Goal: Book appointment/travel/reservation

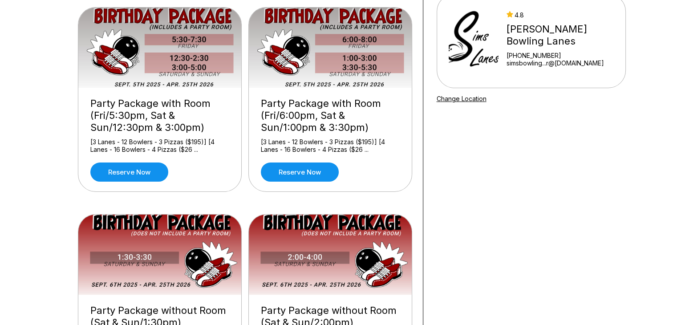
scroll to position [223, 0]
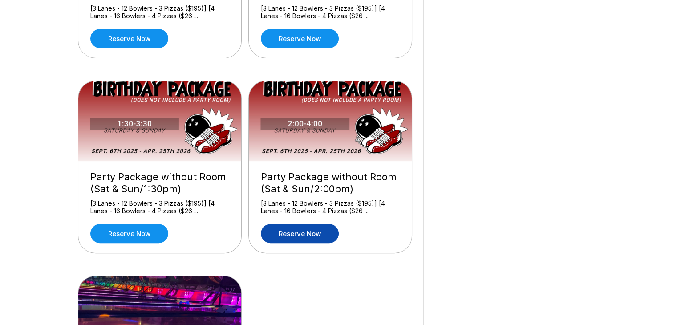
click at [313, 228] on link "Reserve now" at bounding box center [300, 233] width 78 height 19
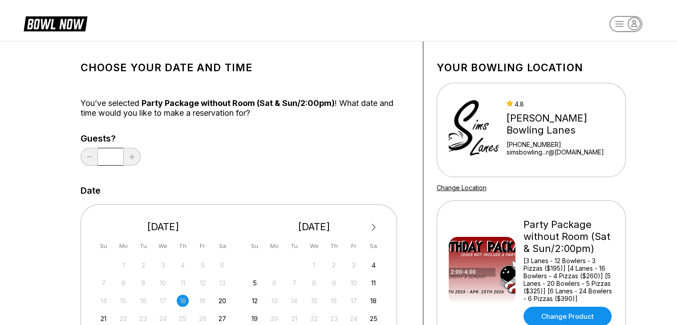
click at [373, 228] on span "Next Month" at bounding box center [373, 227] width 0 height 10
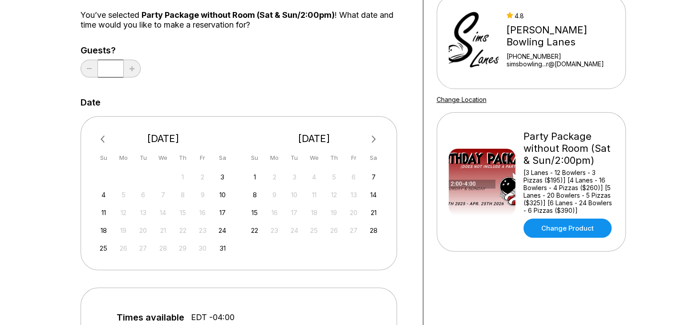
scroll to position [89, 0]
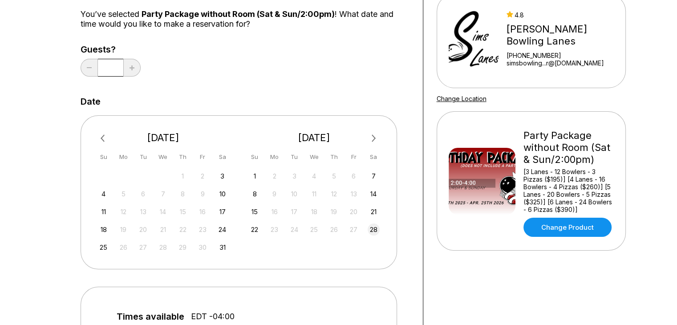
click at [374, 229] on div "28" at bounding box center [374, 229] width 12 height 12
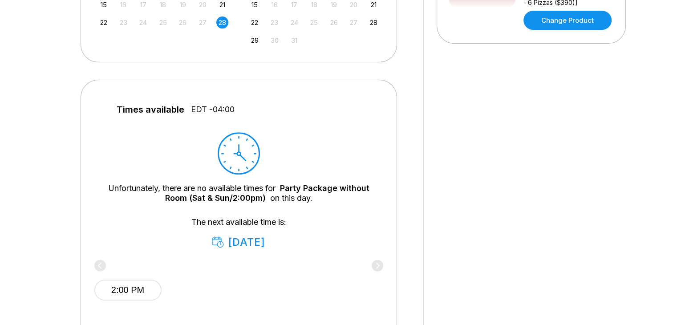
scroll to position [312, 0]
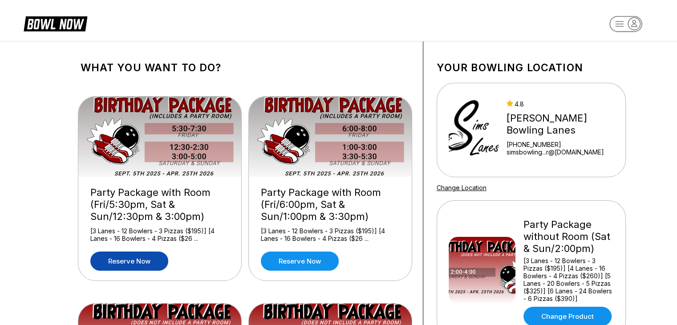
click at [143, 266] on link "Reserve now" at bounding box center [129, 260] width 78 height 19
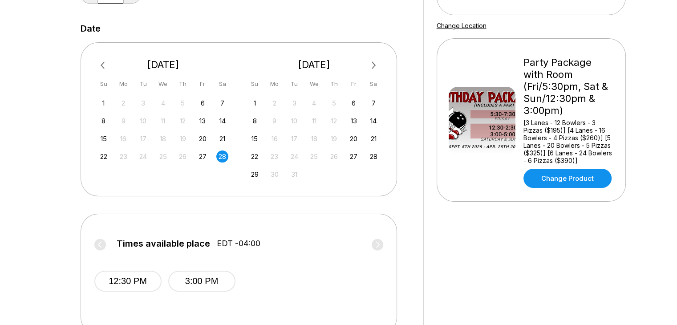
scroll to position [178, 0]
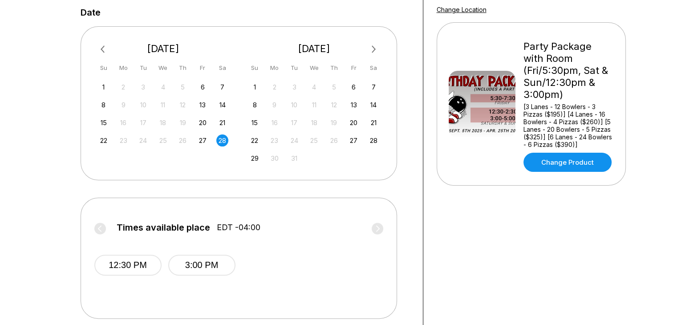
click at [223, 139] on div "28" at bounding box center [222, 140] width 12 height 12
click at [209, 264] on button "3:00 PM" at bounding box center [201, 265] width 67 height 21
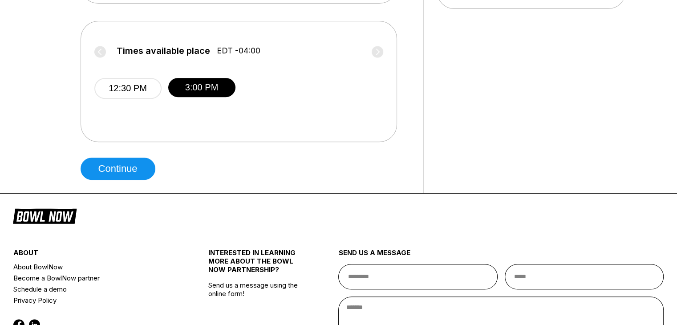
scroll to position [356, 0]
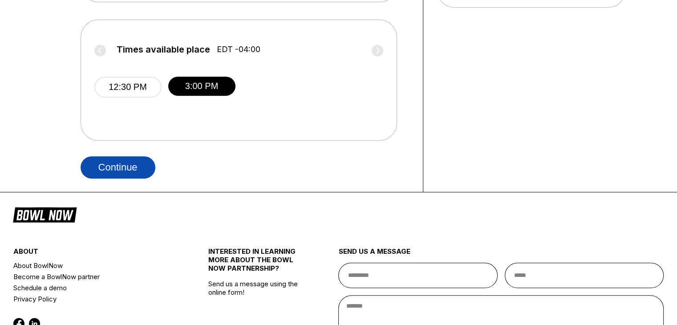
click at [135, 169] on button "Continue" at bounding box center [118, 167] width 75 height 22
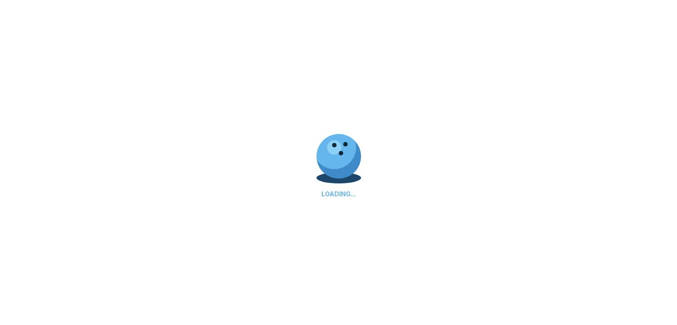
select select "**"
